Goal: Information Seeking & Learning: Learn about a topic

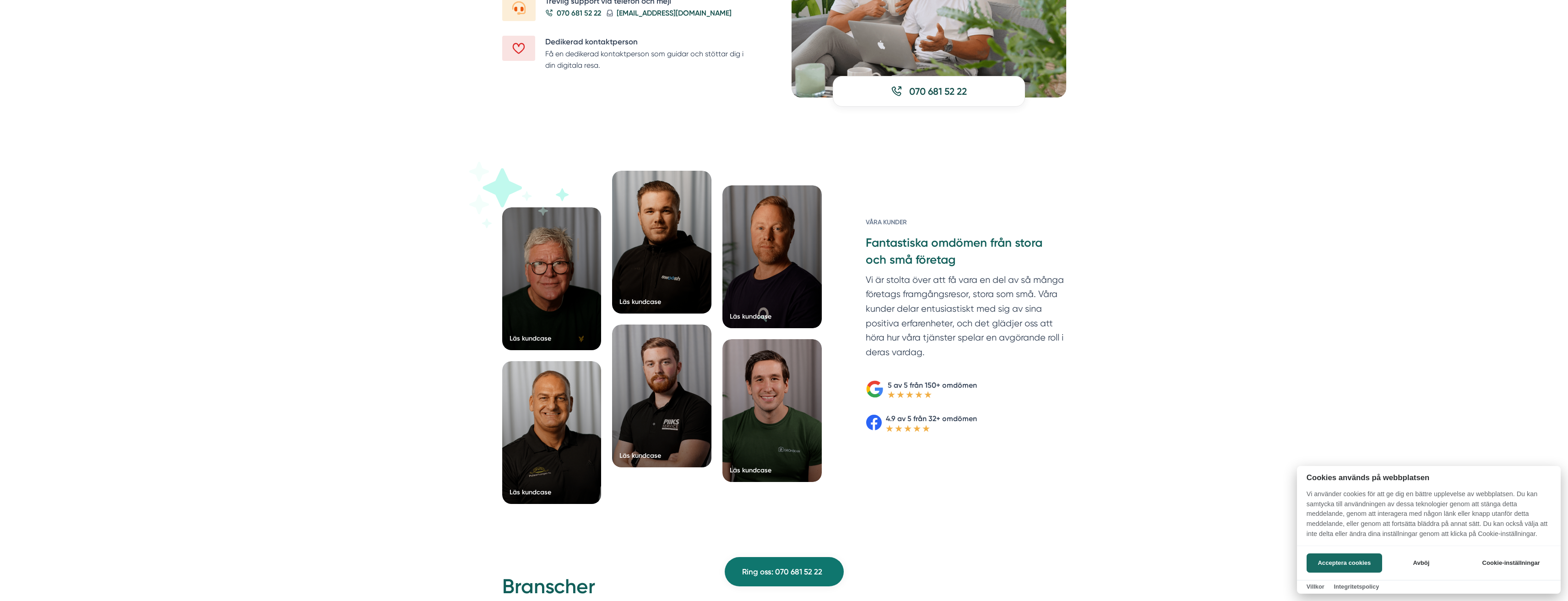
scroll to position [1281, 0]
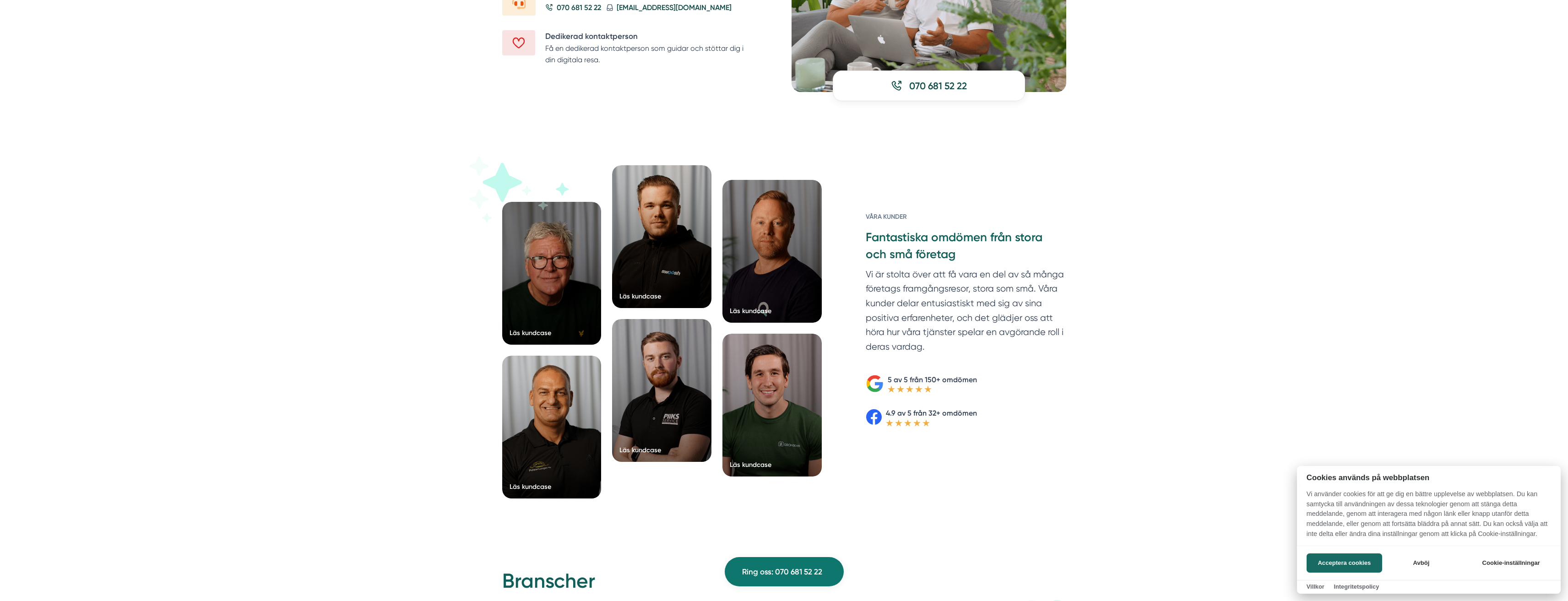
click at [418, 495] on div at bounding box center [784, 300] width 1568 height 601
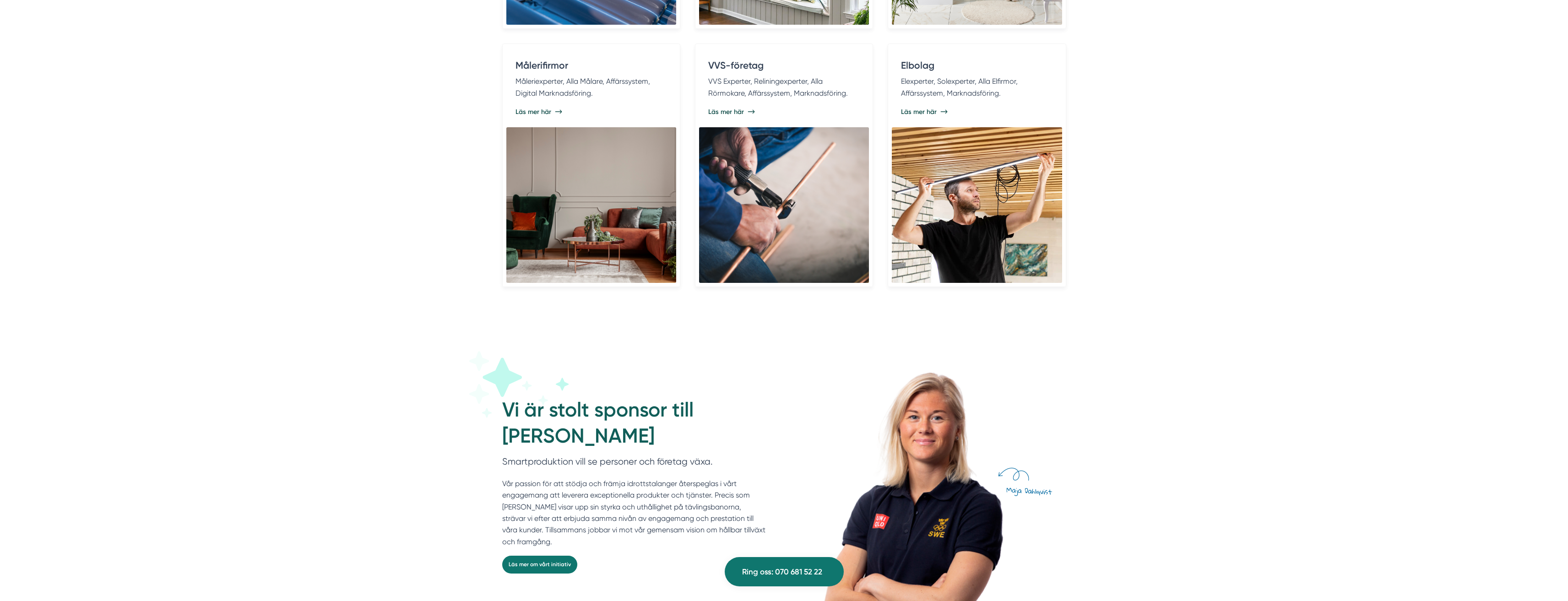
scroll to position [2243, 0]
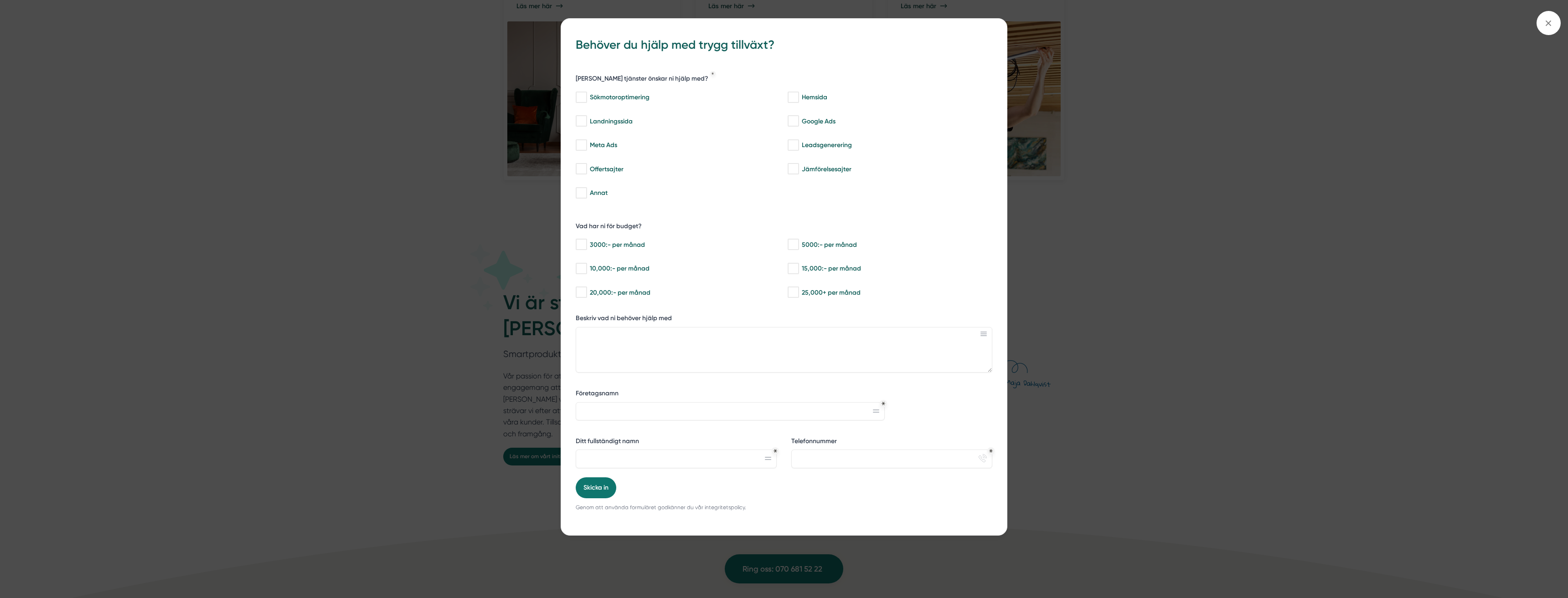
click at [386, 349] on div "bbc9b822-b2c6-488a-ab3e-9a2d59e49c7c Behöver du hjälp med trygg tillväxt? Vilka…" at bounding box center [784, 299] width 1568 height 598
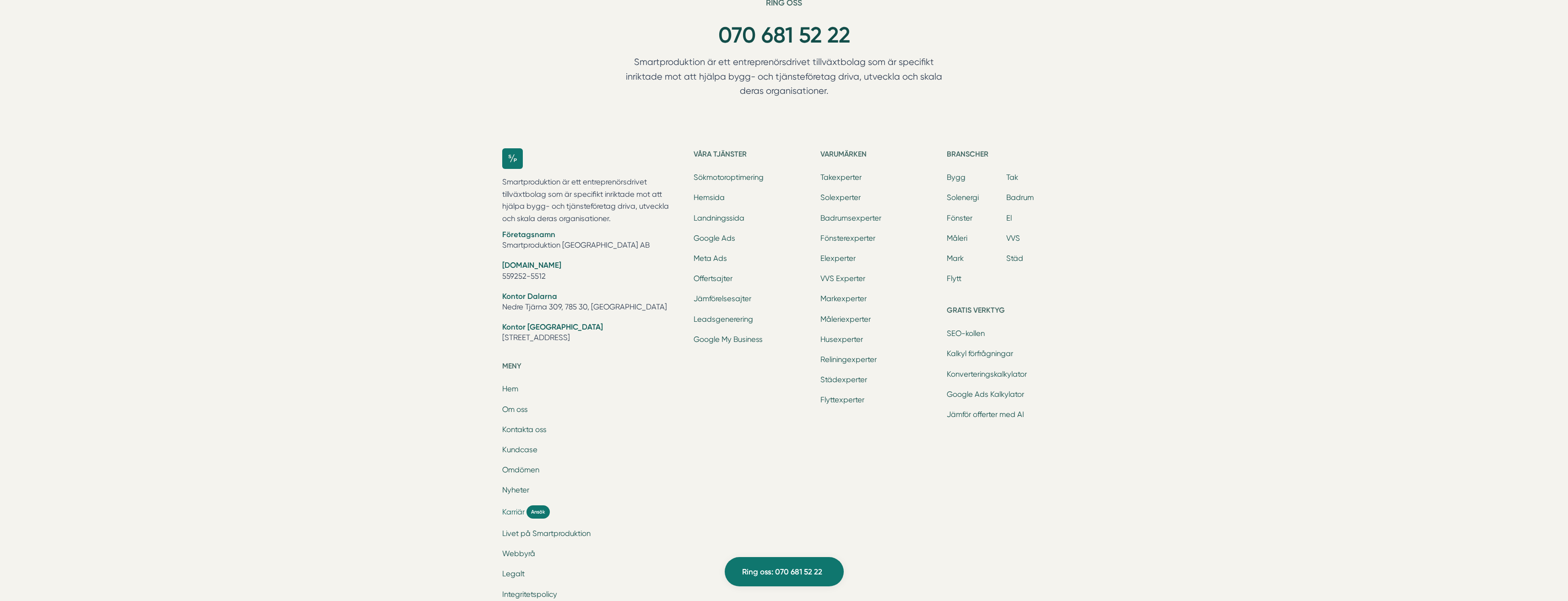
scroll to position [2929, 0]
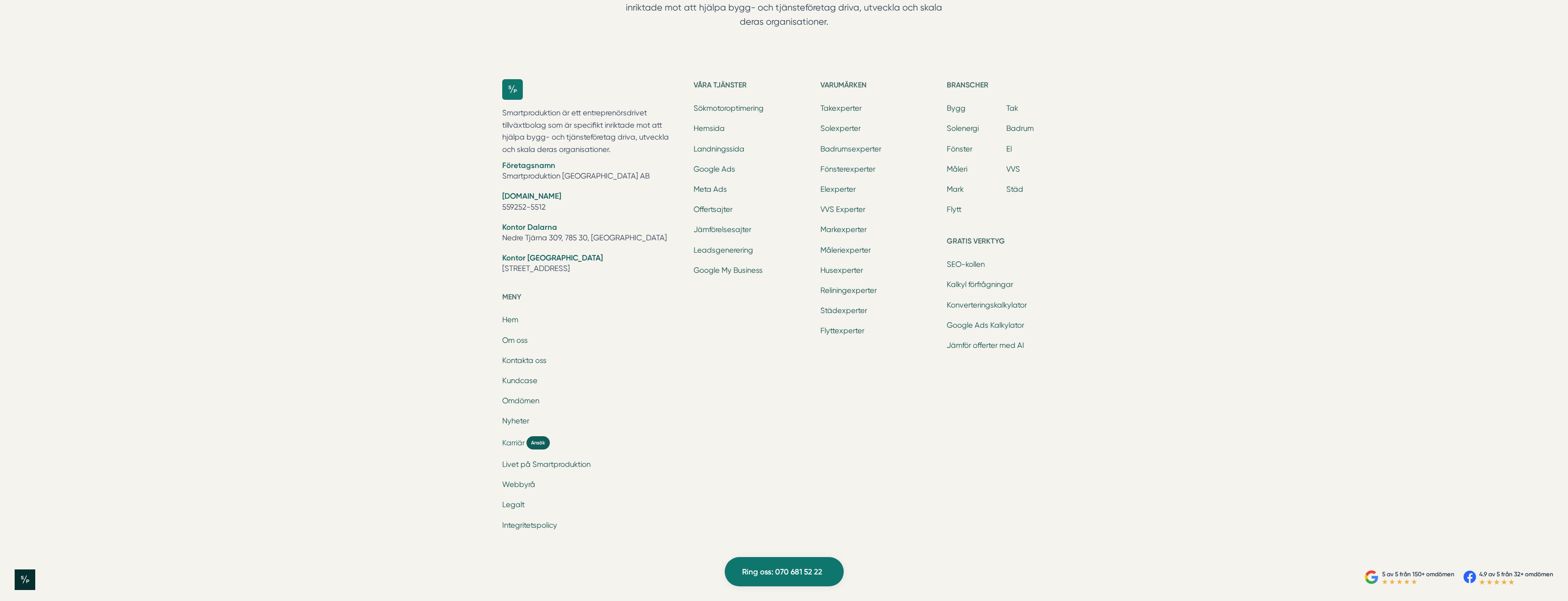
click at [531, 443] on span "Ansök" at bounding box center [538, 443] width 23 height 13
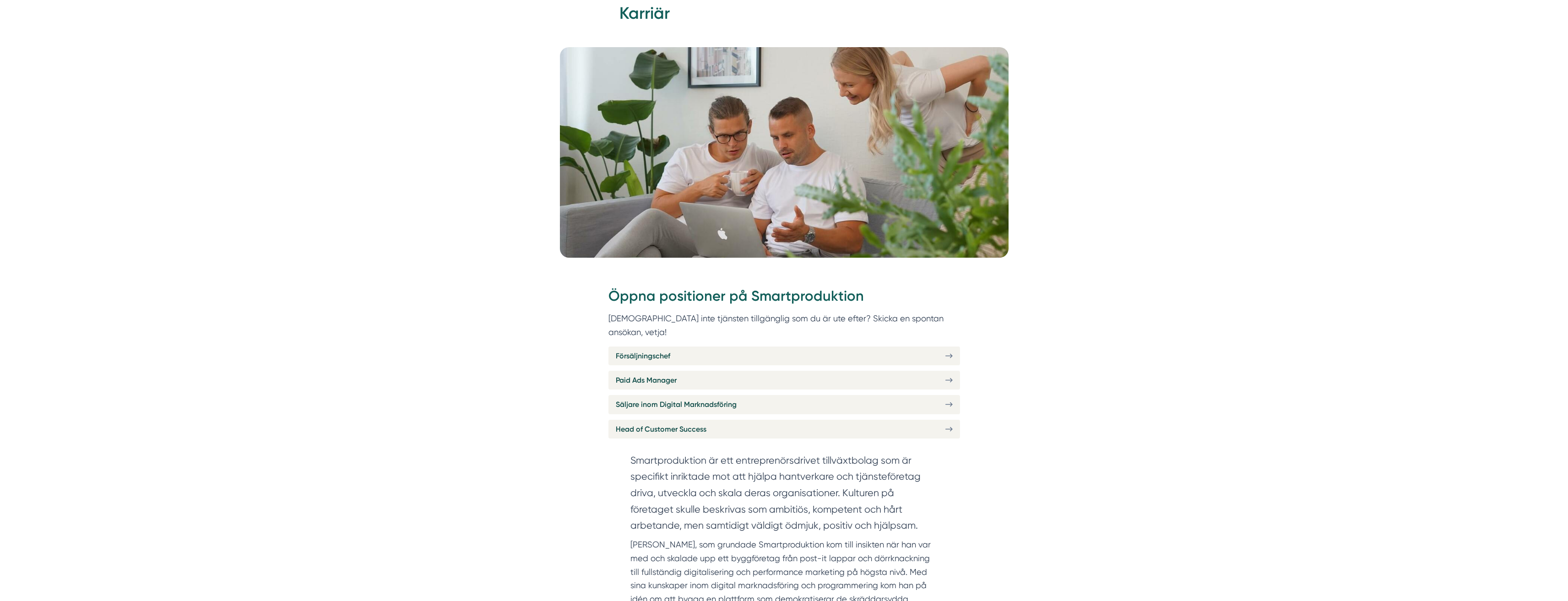
scroll to position [138, 0]
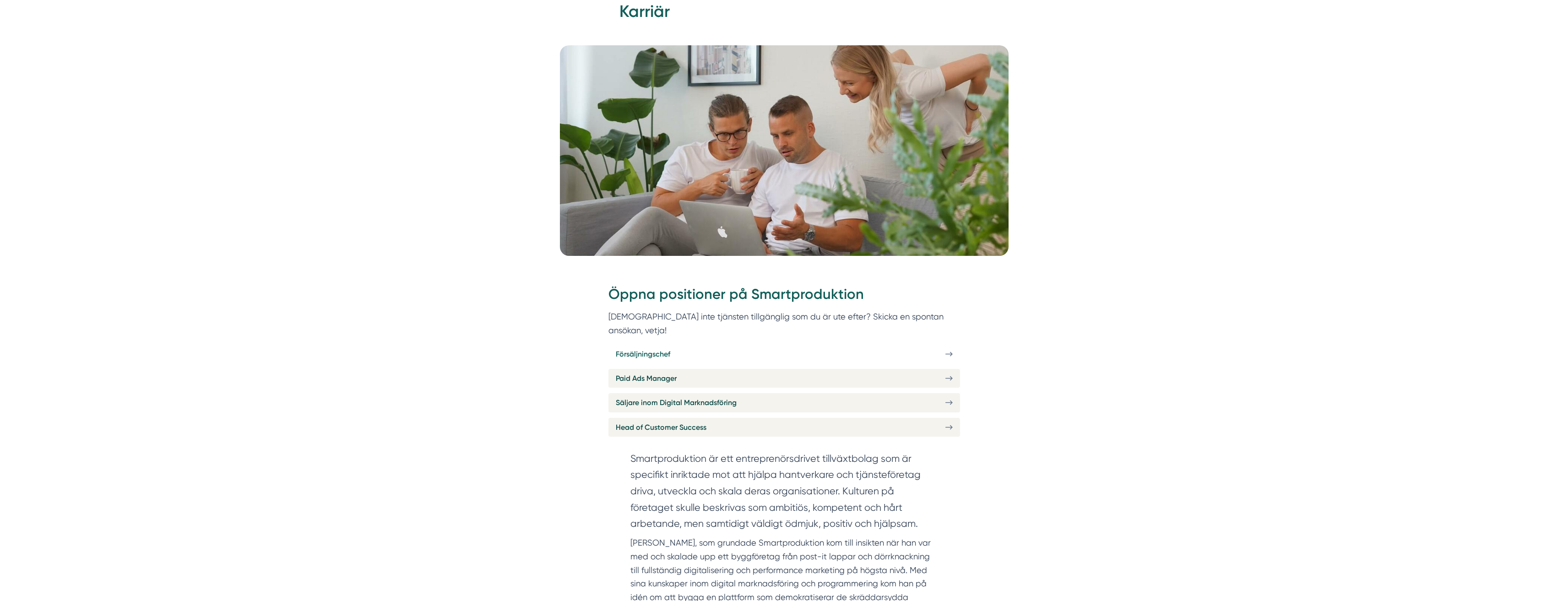
click at [944, 344] on link "Försäljningschef" at bounding box center [783, 354] width 351 height 18
click at [727, 420] on link "Head of Customer Success" at bounding box center [783, 427] width 351 height 18
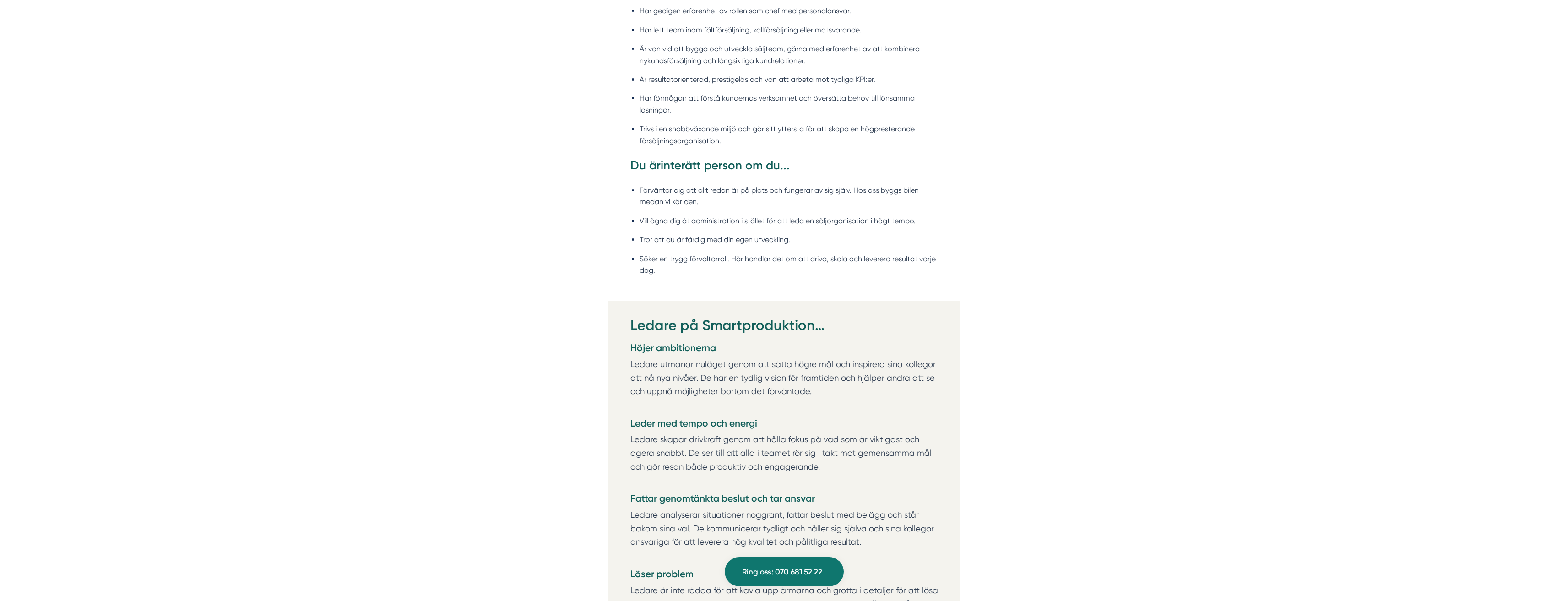
scroll to position [1098, 0]
drag, startPoint x: 603, startPoint y: 412, endPoint x: 597, endPoint y: 413, distance: 6.1
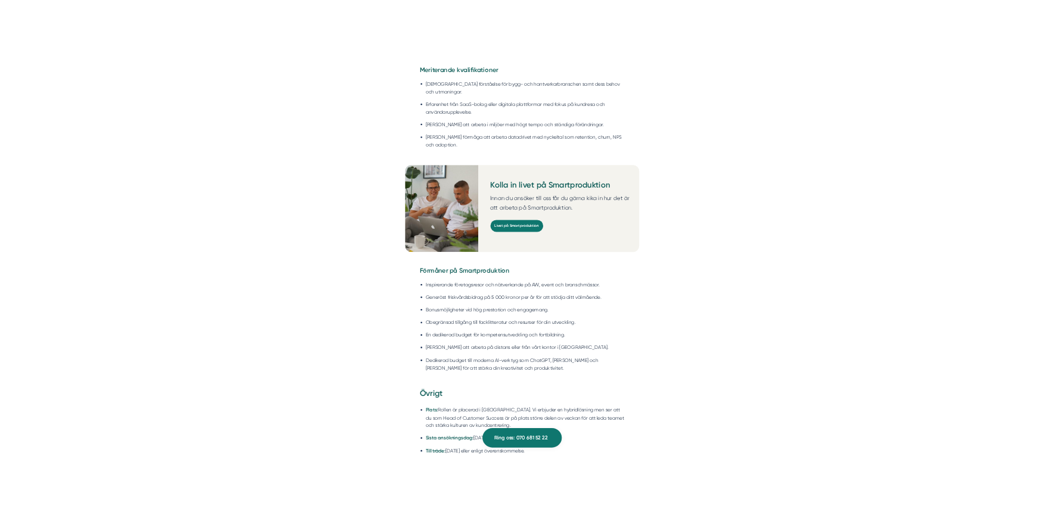
scroll to position [1608, 0]
